Goal: Information Seeking & Learning: Learn about a topic

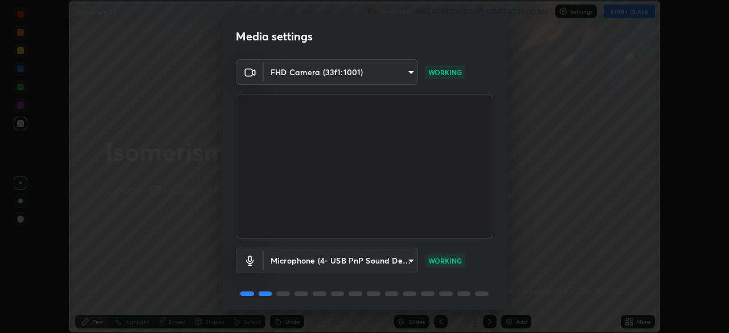
scroll to position [40, 0]
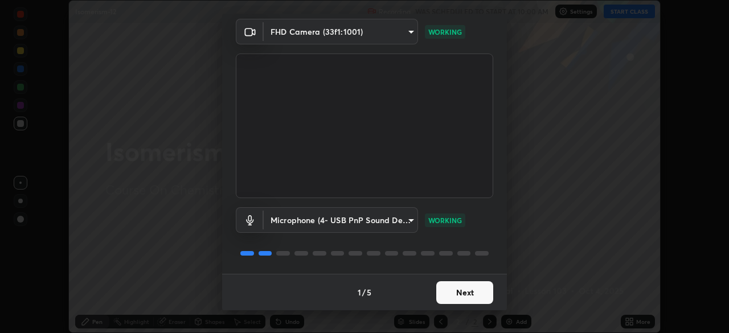
click at [468, 294] on button "Next" at bounding box center [464, 292] width 57 height 23
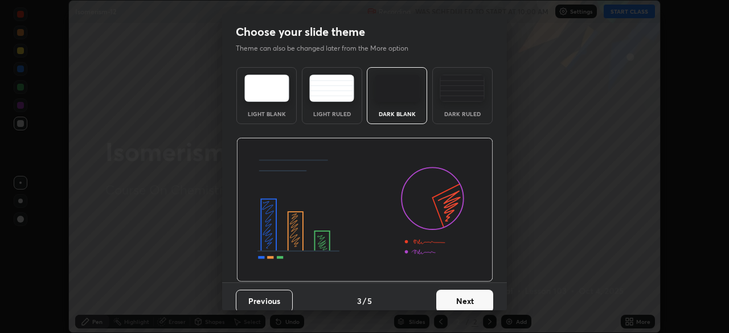
click at [468, 293] on button "Next" at bounding box center [464, 301] width 57 height 23
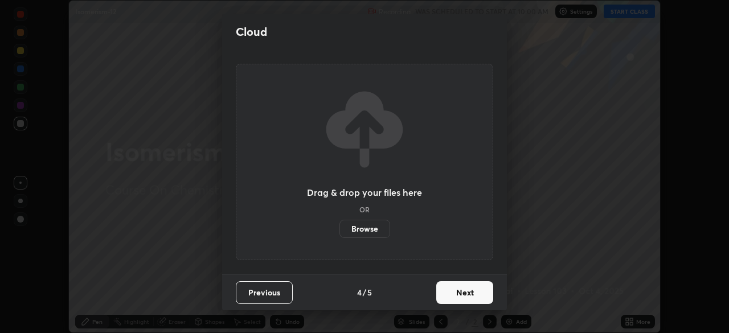
click at [469, 294] on button "Next" at bounding box center [464, 292] width 57 height 23
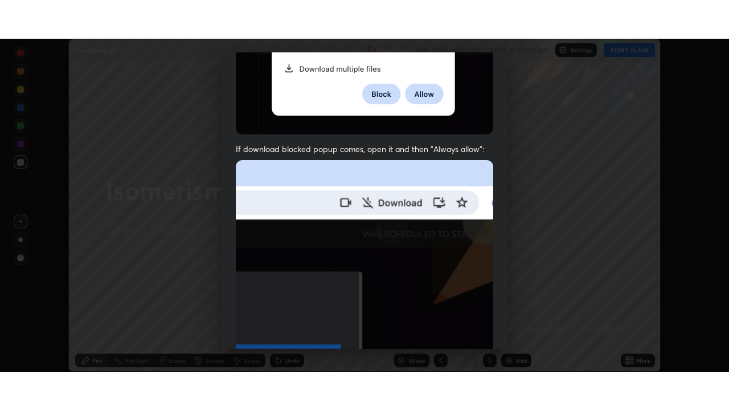
scroll to position [273, 0]
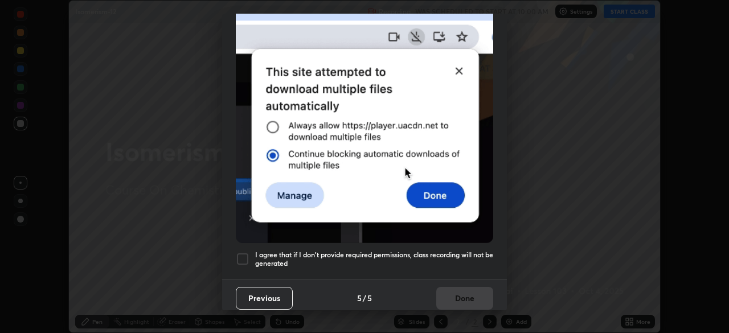
click at [248, 253] on div at bounding box center [243, 259] width 14 height 14
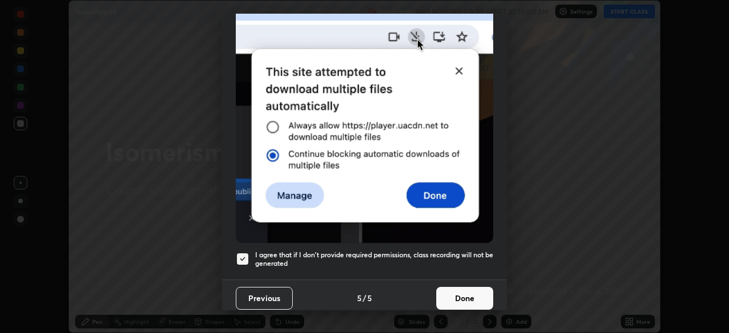
click at [466, 293] on button "Done" at bounding box center [464, 298] width 57 height 23
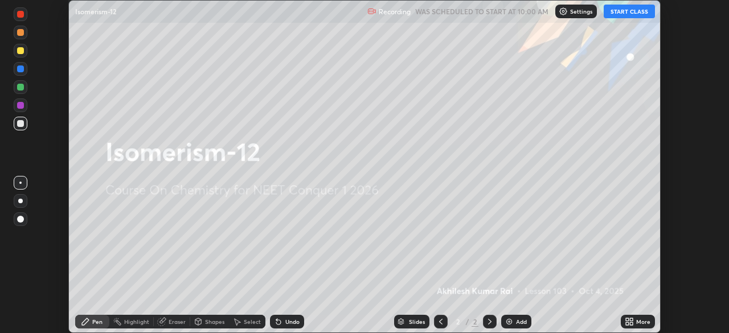
click at [634, 15] on button "START CLASS" at bounding box center [629, 12] width 51 height 14
click at [516, 321] on div "Add" at bounding box center [521, 322] width 11 height 6
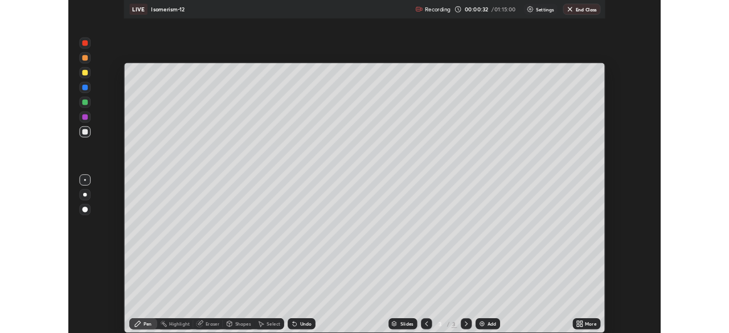
scroll to position [410, 729]
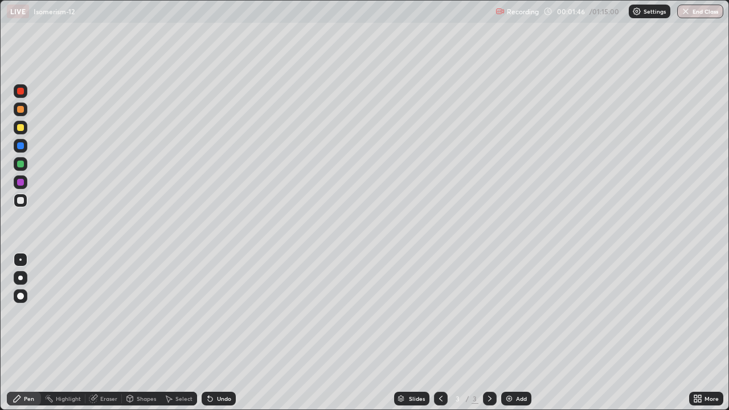
click at [27, 202] on div at bounding box center [21, 201] width 14 height 14
click at [23, 126] on div at bounding box center [20, 127] width 7 height 7
click at [518, 333] on div "Add" at bounding box center [521, 399] width 11 height 6
click at [20, 199] on div at bounding box center [20, 200] width 7 height 7
click at [520, 333] on div "Add" at bounding box center [521, 399] width 11 height 6
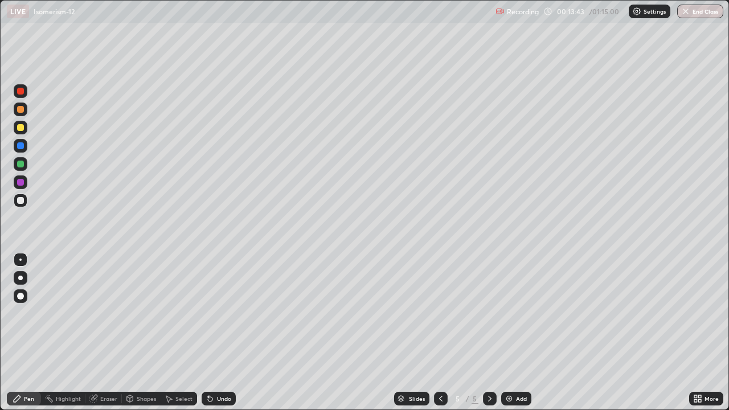
click at [515, 333] on div "Add" at bounding box center [516, 399] width 30 height 14
click at [26, 132] on div at bounding box center [21, 128] width 14 height 14
click at [519, 333] on div "Add" at bounding box center [521, 399] width 11 height 6
click at [441, 333] on icon at bounding box center [440, 398] width 9 height 9
click at [502, 333] on div "Add" at bounding box center [516, 399] width 30 height 14
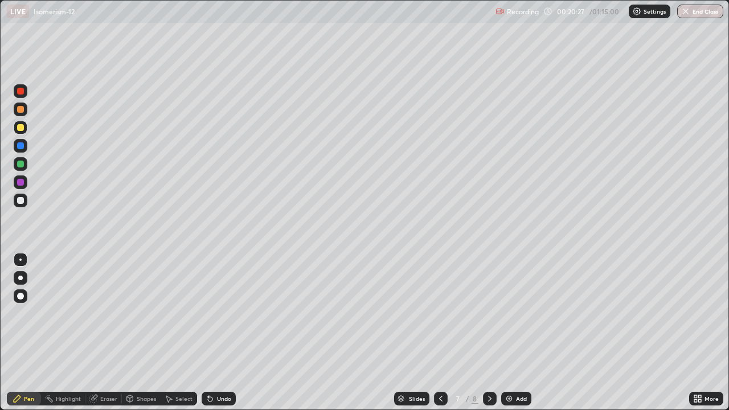
click at [440, 333] on icon at bounding box center [440, 398] width 9 height 9
click at [489, 333] on icon at bounding box center [489, 398] width 9 height 9
click at [22, 204] on div at bounding box center [21, 201] width 14 height 14
click at [514, 333] on div "Add" at bounding box center [516, 399] width 30 height 14
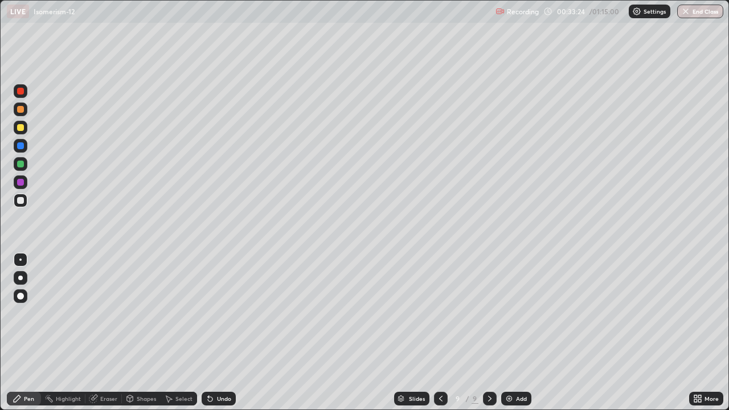
click at [23, 128] on div at bounding box center [20, 127] width 7 height 7
click at [516, 333] on div "Add" at bounding box center [521, 399] width 11 height 6
click at [26, 205] on div at bounding box center [21, 201] width 14 height 14
click at [108, 333] on div "Eraser" at bounding box center [108, 399] width 17 height 6
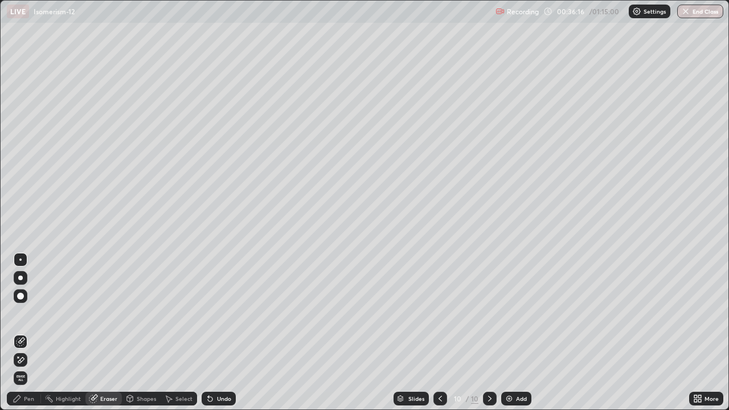
click at [25, 333] on div "Pen" at bounding box center [29, 399] width 10 height 6
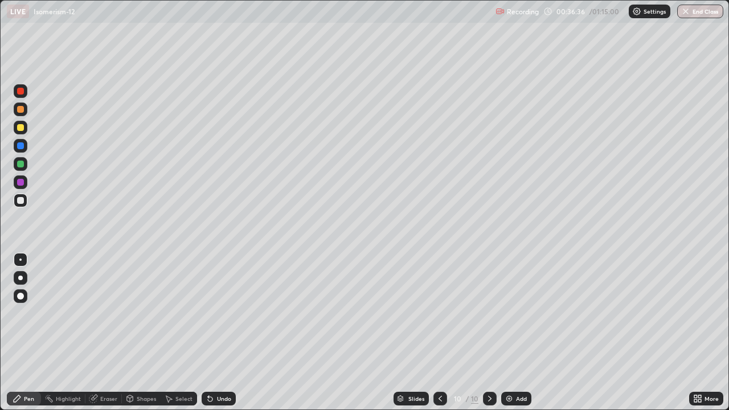
click at [530, 333] on div "Add" at bounding box center [516, 399] width 30 height 14
click at [104, 333] on div "Eraser" at bounding box center [108, 399] width 17 height 6
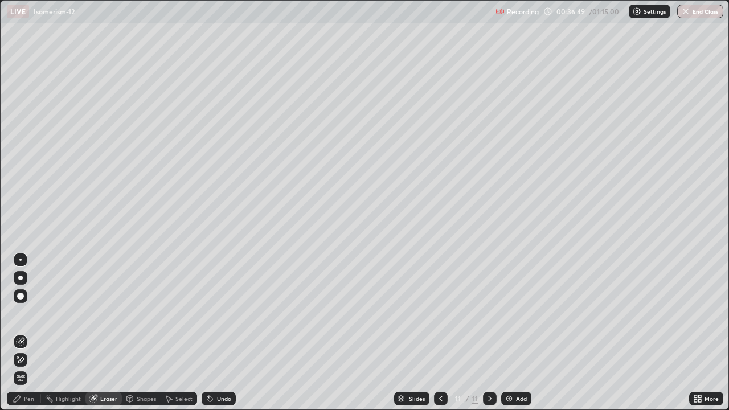
click at [32, 333] on div "Pen" at bounding box center [29, 399] width 10 height 6
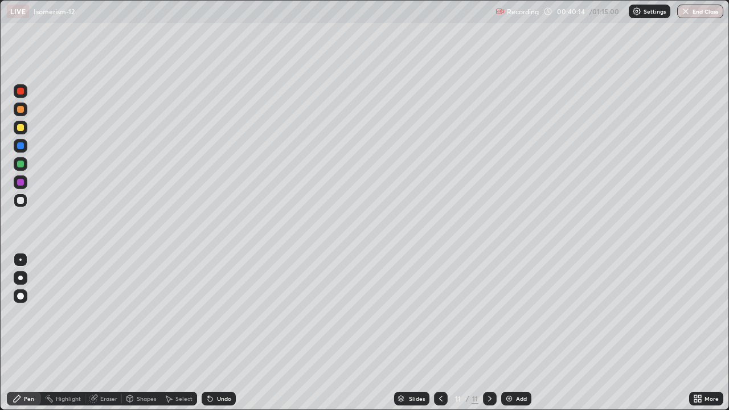
click at [520, 333] on div "Add" at bounding box center [521, 399] width 11 height 6
click at [20, 128] on div at bounding box center [20, 127] width 7 height 7
click at [516, 333] on div "Add" at bounding box center [521, 399] width 11 height 6
click at [19, 200] on div at bounding box center [20, 200] width 7 height 7
click at [523, 333] on div "Add" at bounding box center [516, 399] width 30 height 14
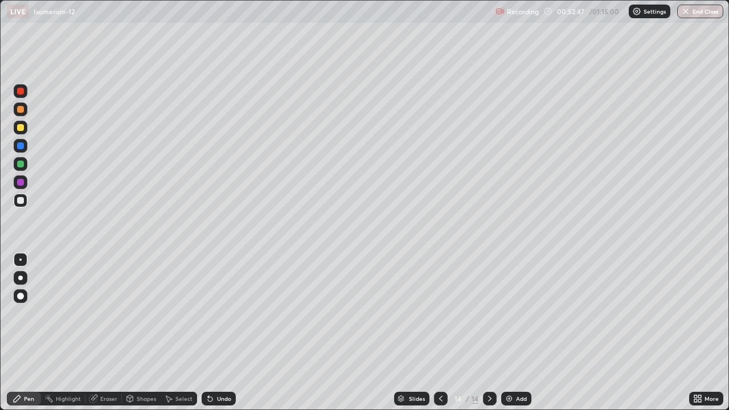
click at [20, 130] on div at bounding box center [20, 127] width 7 height 7
click at [518, 333] on div "Add" at bounding box center [516, 399] width 30 height 14
click at [21, 200] on div at bounding box center [20, 200] width 7 height 7
click at [112, 333] on div "Eraser" at bounding box center [108, 399] width 17 height 6
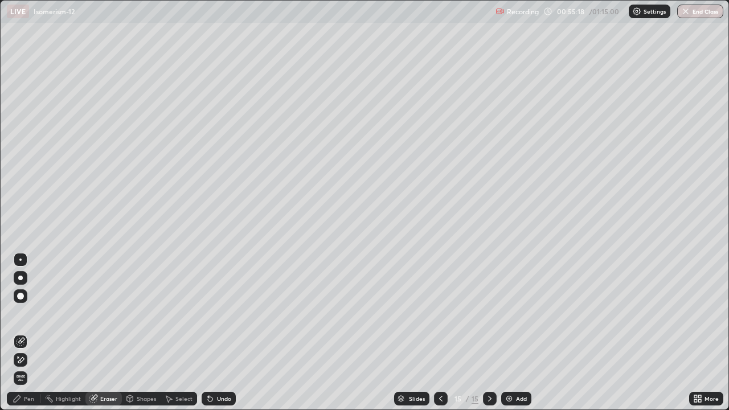
click at [29, 333] on div "Pen" at bounding box center [29, 399] width 10 height 6
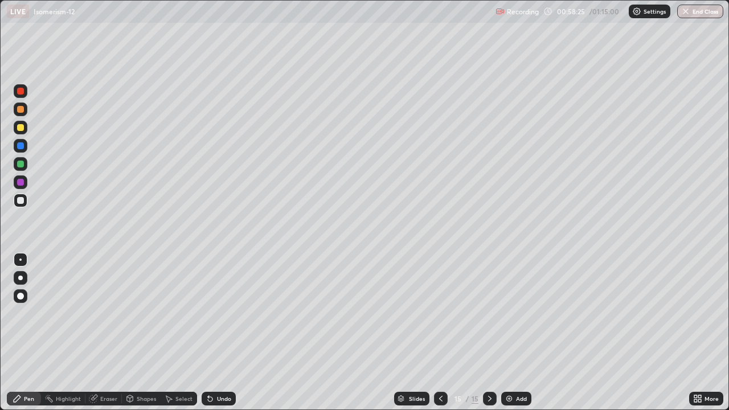
click at [516, 333] on div "Add" at bounding box center [521, 399] width 11 height 6
click at [20, 128] on div at bounding box center [20, 127] width 7 height 7
click at [24, 199] on div at bounding box center [21, 201] width 14 height 14
click at [22, 133] on div at bounding box center [21, 128] width 14 height 14
click at [24, 199] on div at bounding box center [21, 201] width 14 height 14
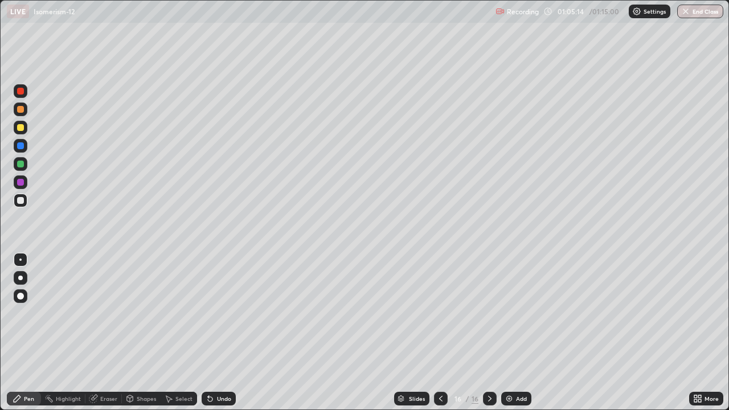
click at [516, 333] on div "Add" at bounding box center [521, 399] width 11 height 6
click at [21, 128] on div at bounding box center [20, 127] width 7 height 7
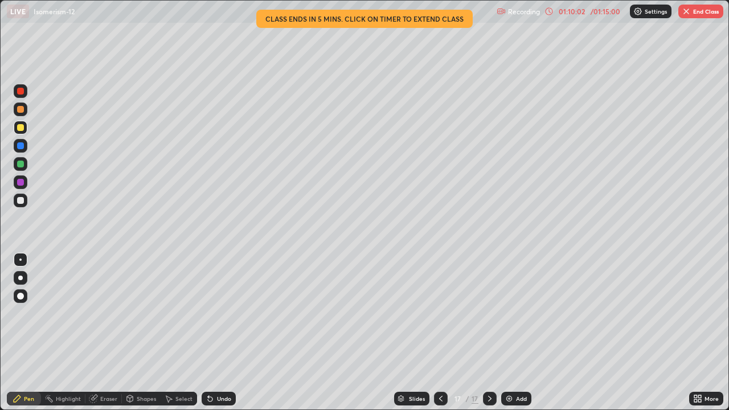
click at [707, 12] on button "End Class" at bounding box center [700, 12] width 45 height 14
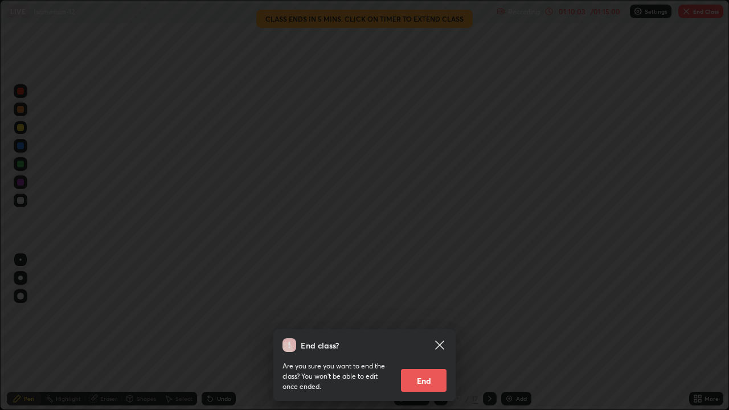
click at [417, 333] on button "End" at bounding box center [424, 380] width 46 height 23
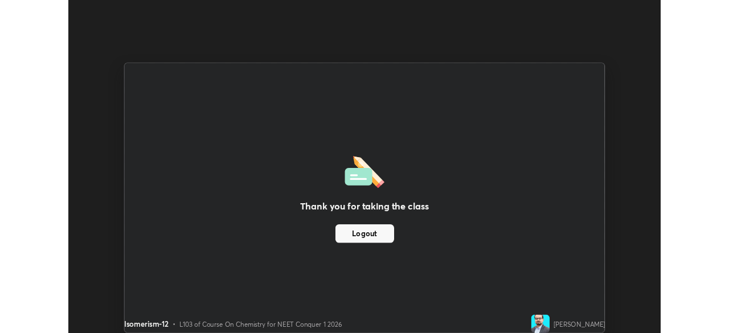
scroll to position [56607, 56212]
